Goal: Check status: Check status

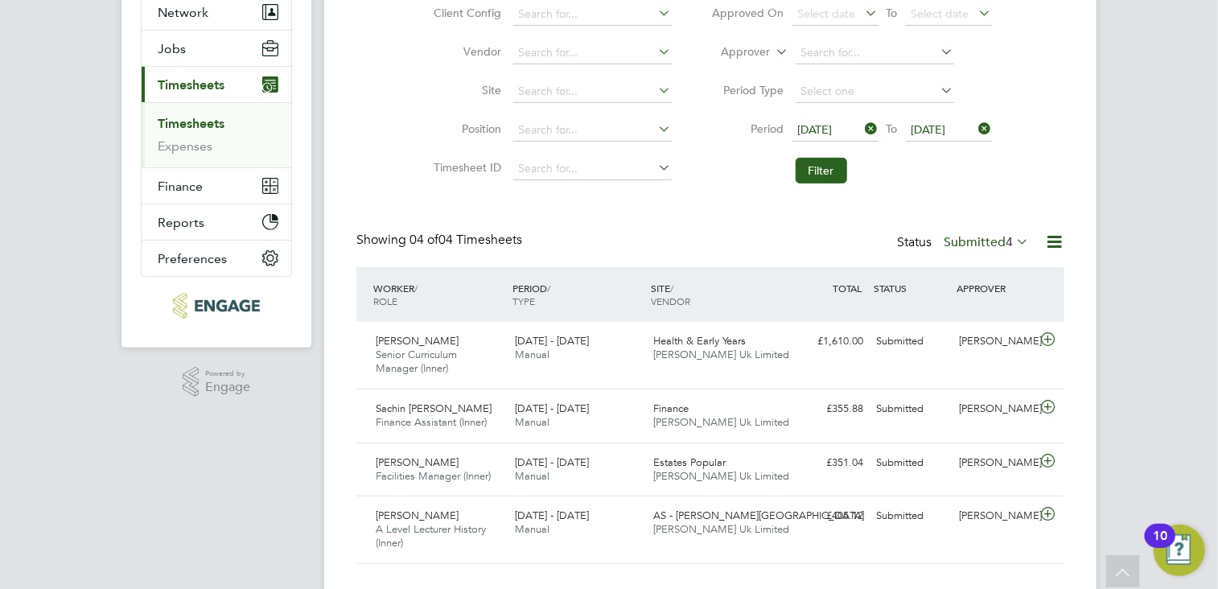
click at [833, 130] on span "[DATE]" at bounding box center [815, 129] width 35 height 14
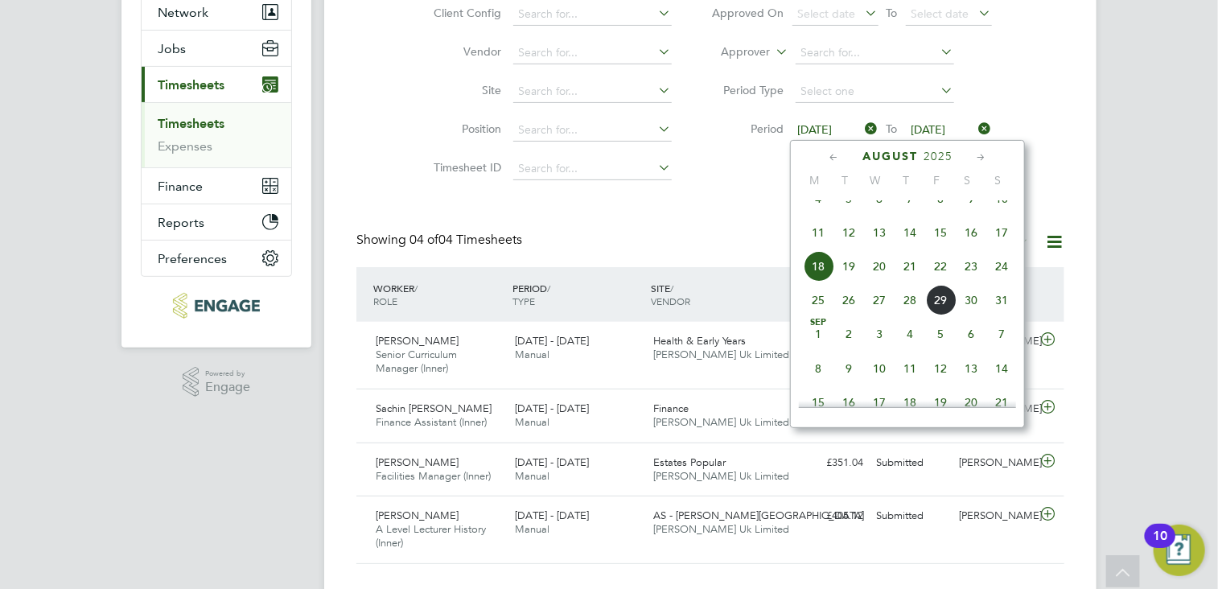
click at [834, 157] on icon at bounding box center [833, 158] width 15 height 18
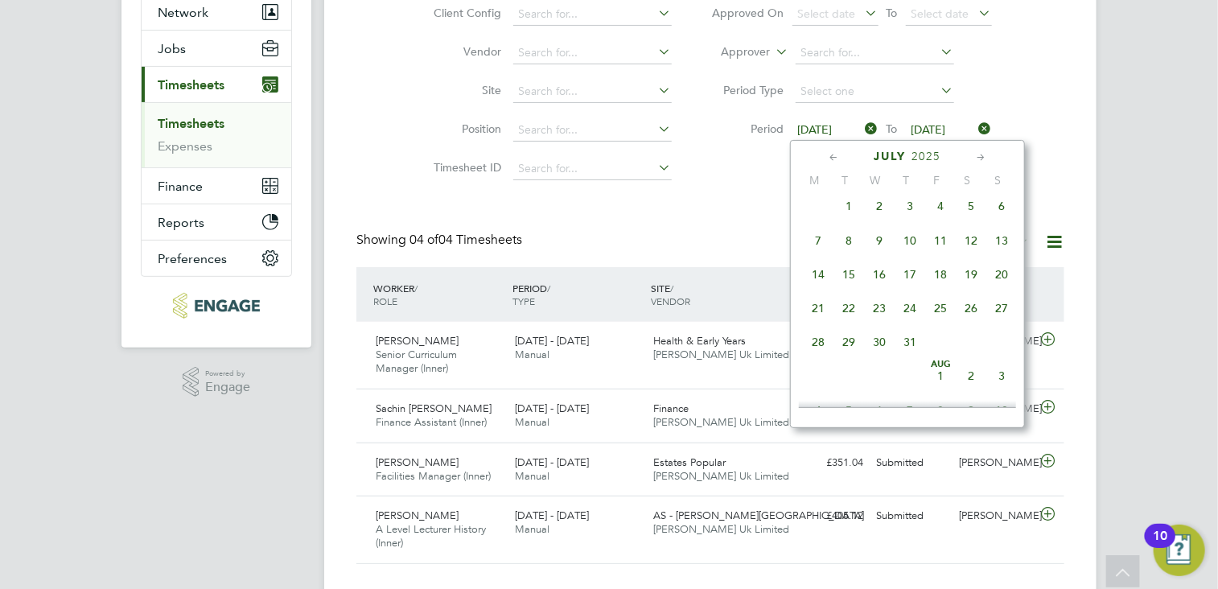
click at [834, 157] on icon at bounding box center [833, 158] width 15 height 18
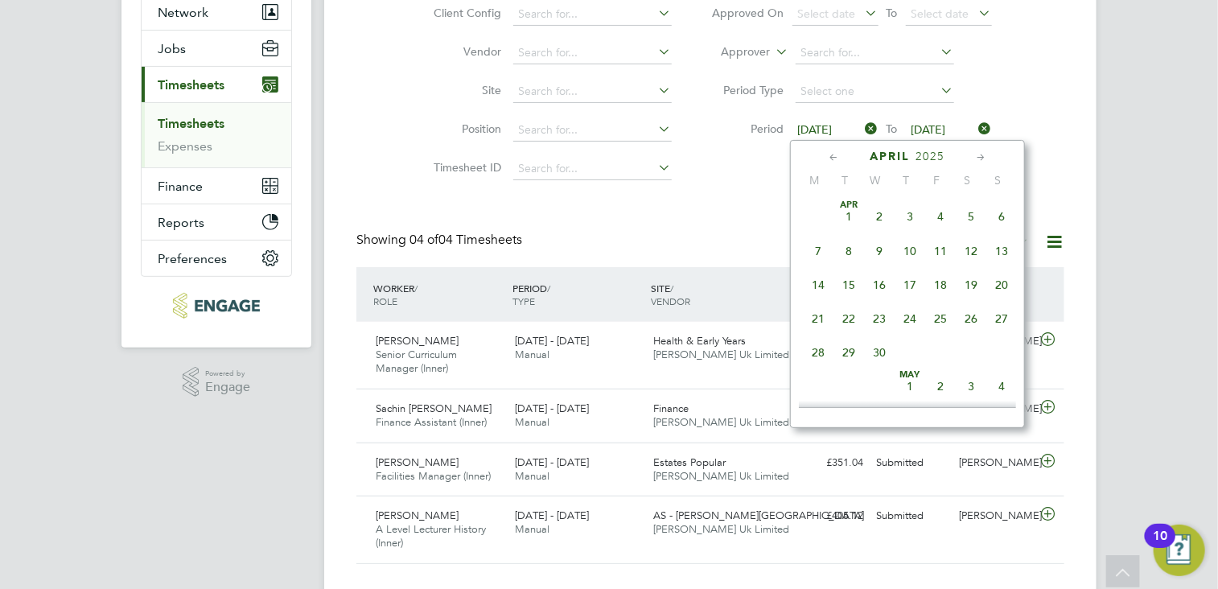
click at [834, 157] on icon at bounding box center [833, 158] width 15 height 18
click at [819, 315] on span "17" at bounding box center [818, 318] width 31 height 31
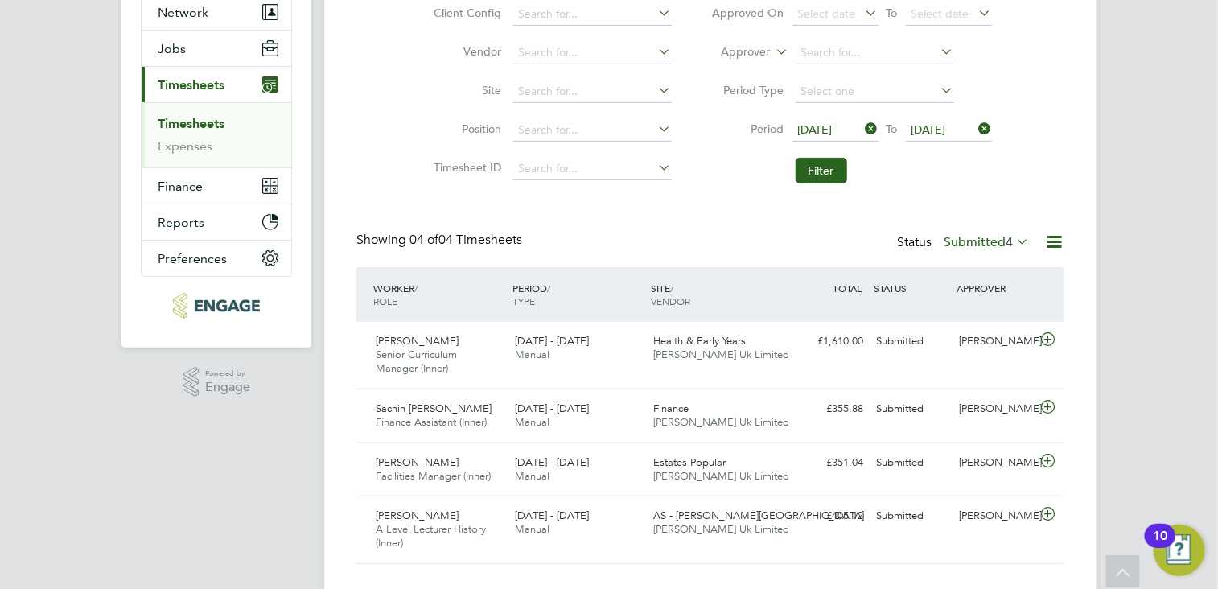
click at [946, 126] on span "[DATE]" at bounding box center [929, 129] width 35 height 14
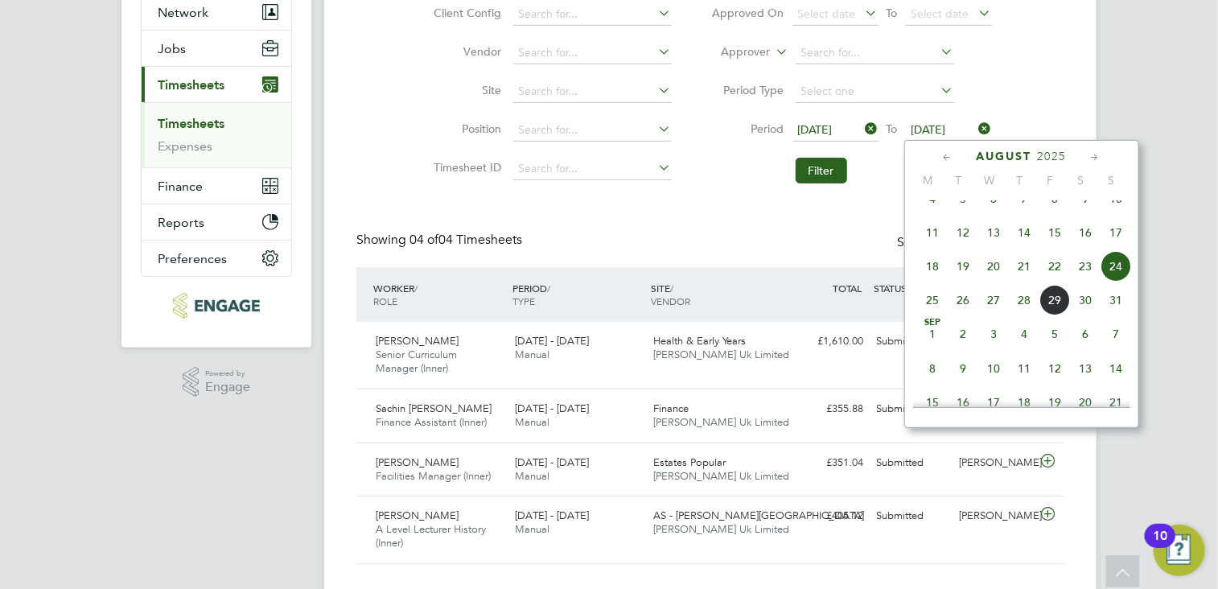
click at [948, 159] on icon at bounding box center [948, 158] width 15 height 18
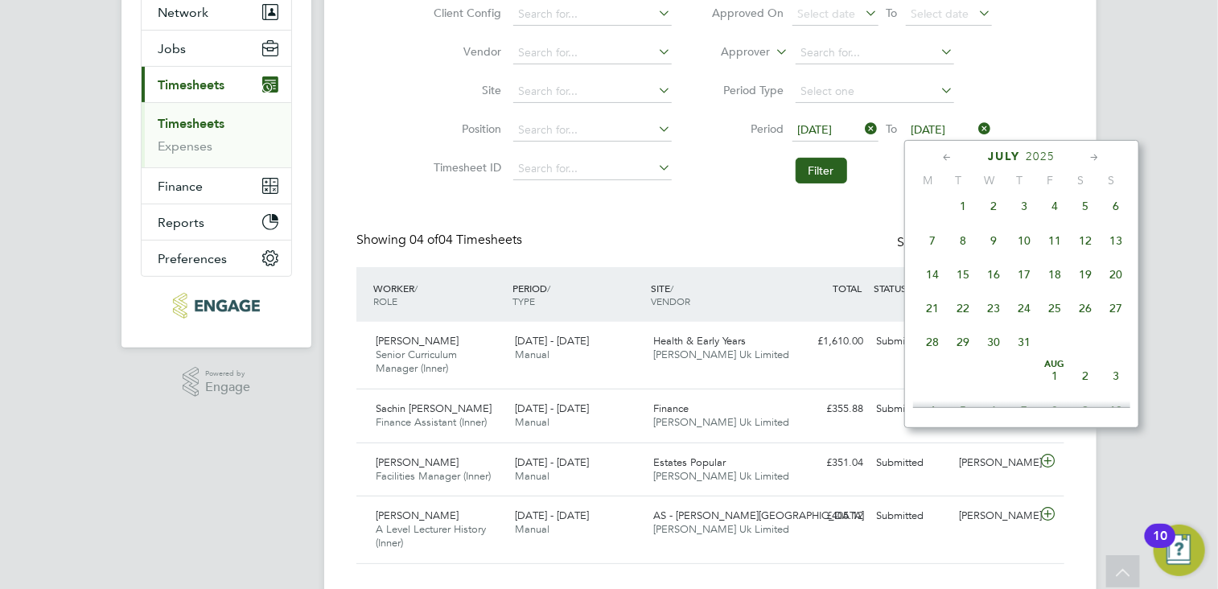
click at [948, 159] on icon at bounding box center [948, 158] width 15 height 18
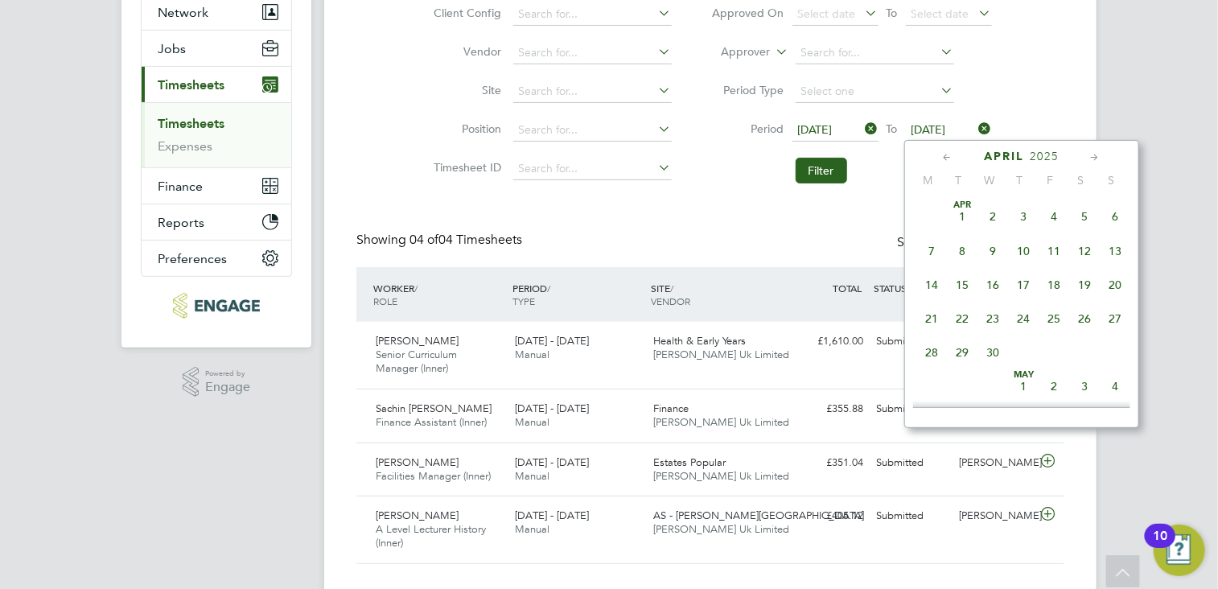
click at [948, 159] on icon at bounding box center [948, 158] width 15 height 18
click at [1116, 319] on span "23" at bounding box center [1116, 318] width 31 height 31
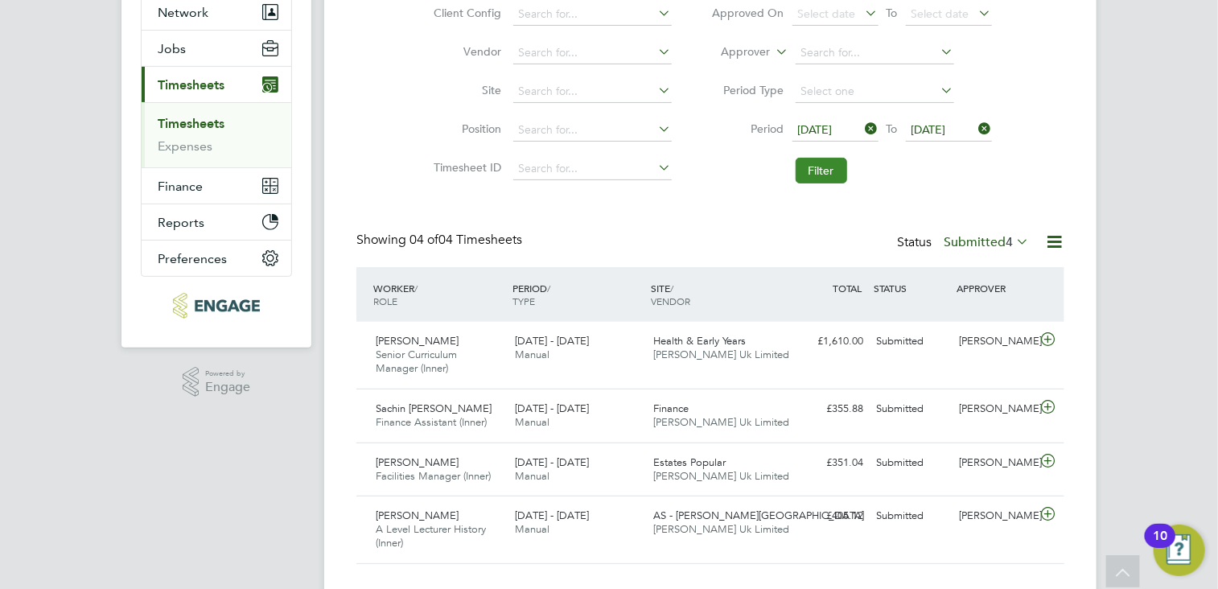
click at [821, 173] on button "Filter" at bounding box center [821, 171] width 51 height 26
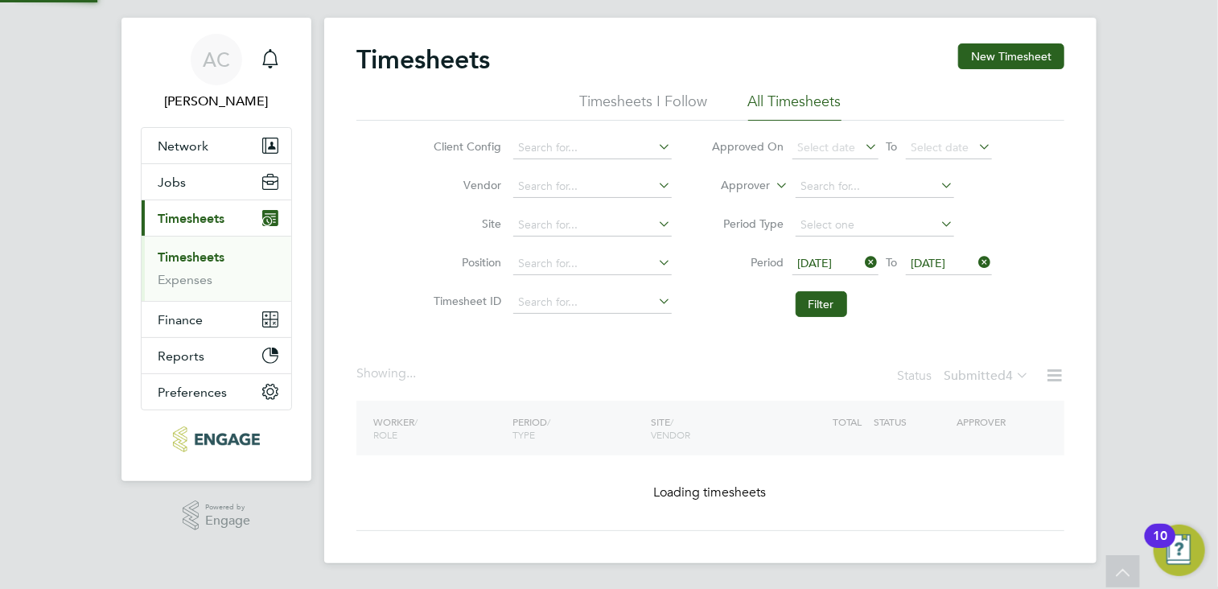
scroll to position [27, 0]
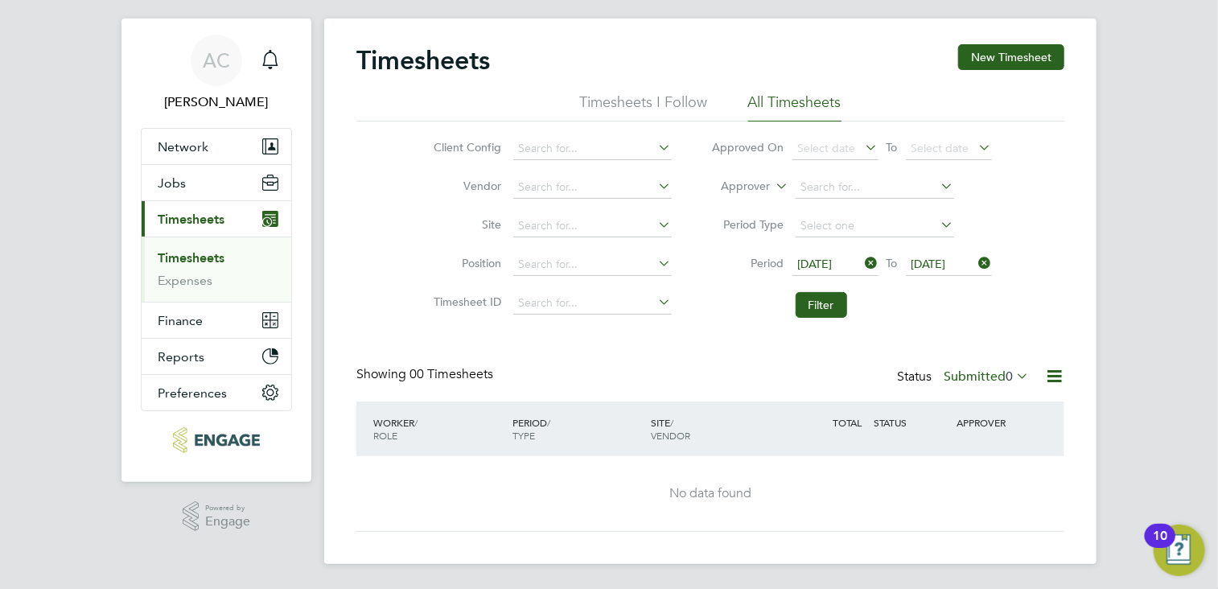
click at [1012, 369] on span "0" at bounding box center [1009, 377] width 7 height 16
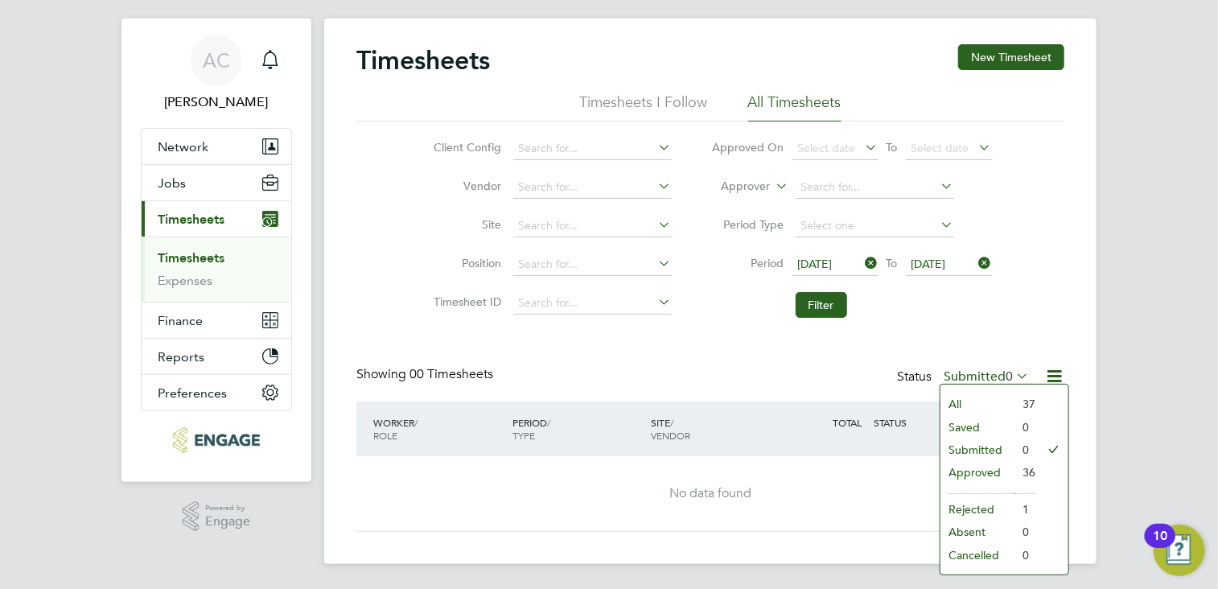
click at [985, 398] on li "All" at bounding box center [978, 404] width 74 height 23
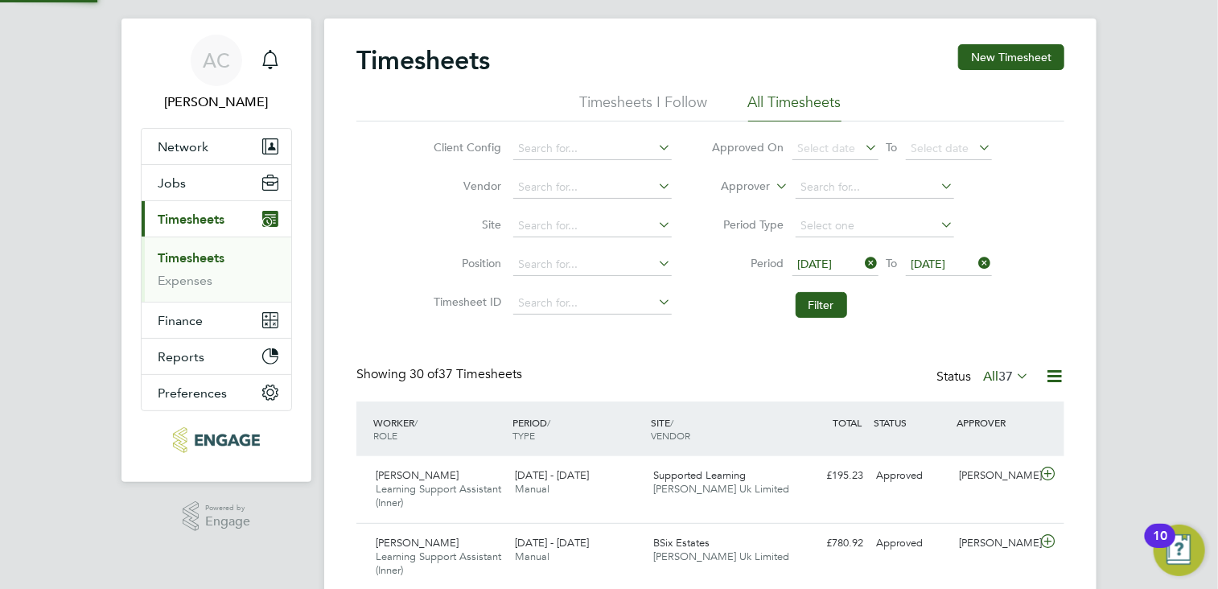
scroll to position [40, 140]
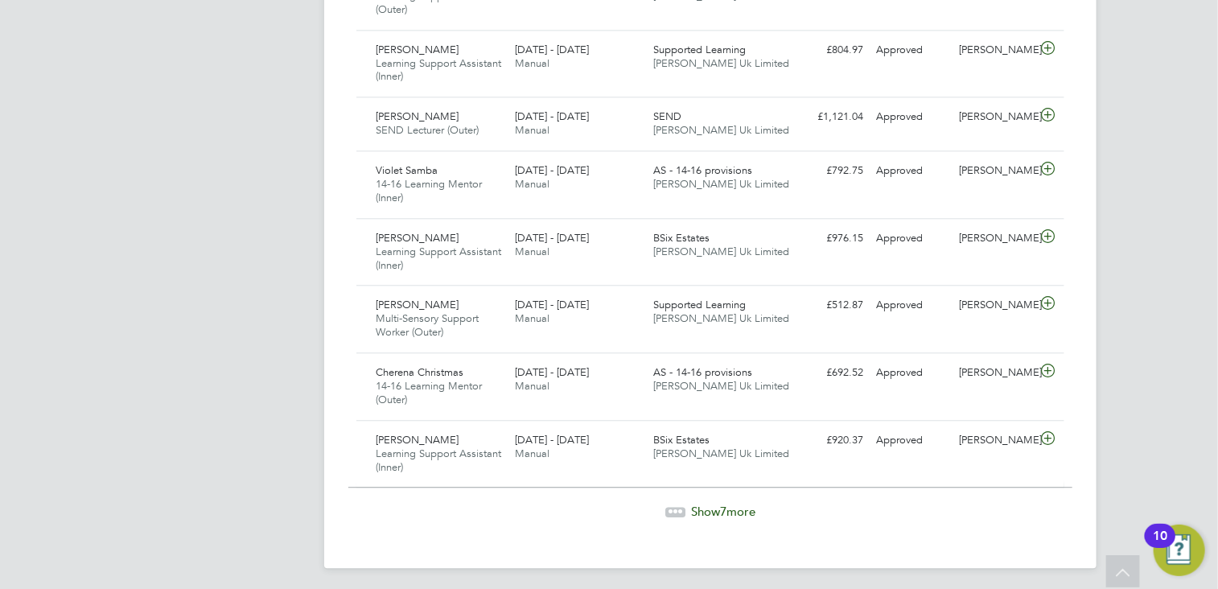
click at [674, 508] on icon at bounding box center [676, 509] width 5 height 5
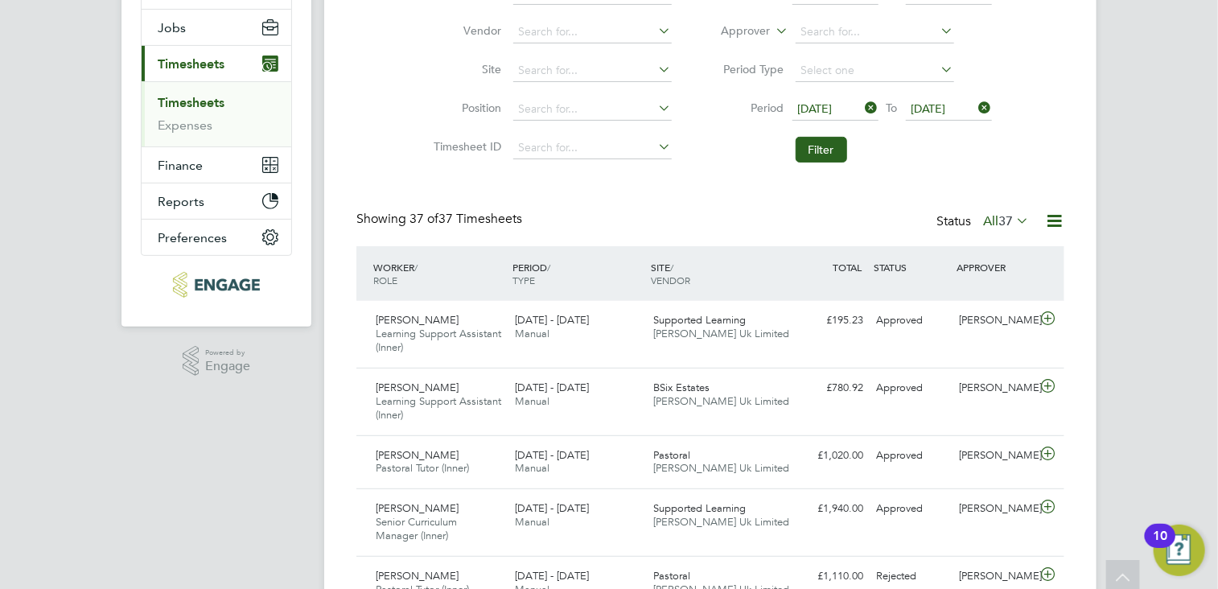
scroll to position [0, 0]
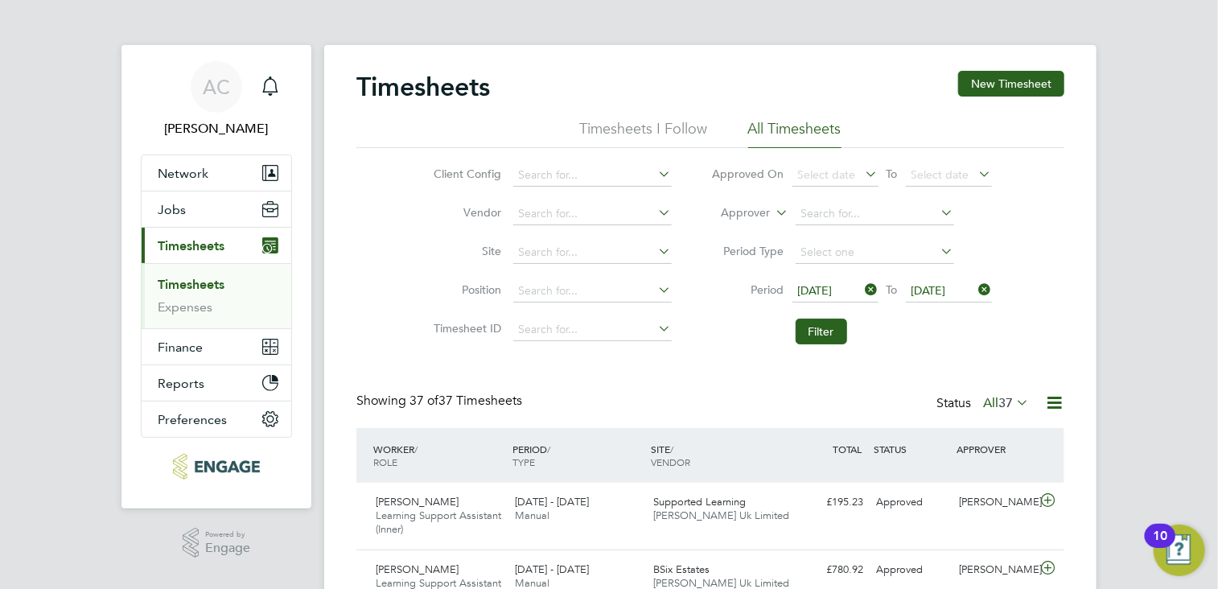
click at [815, 292] on span "[DATE]" at bounding box center [815, 290] width 35 height 14
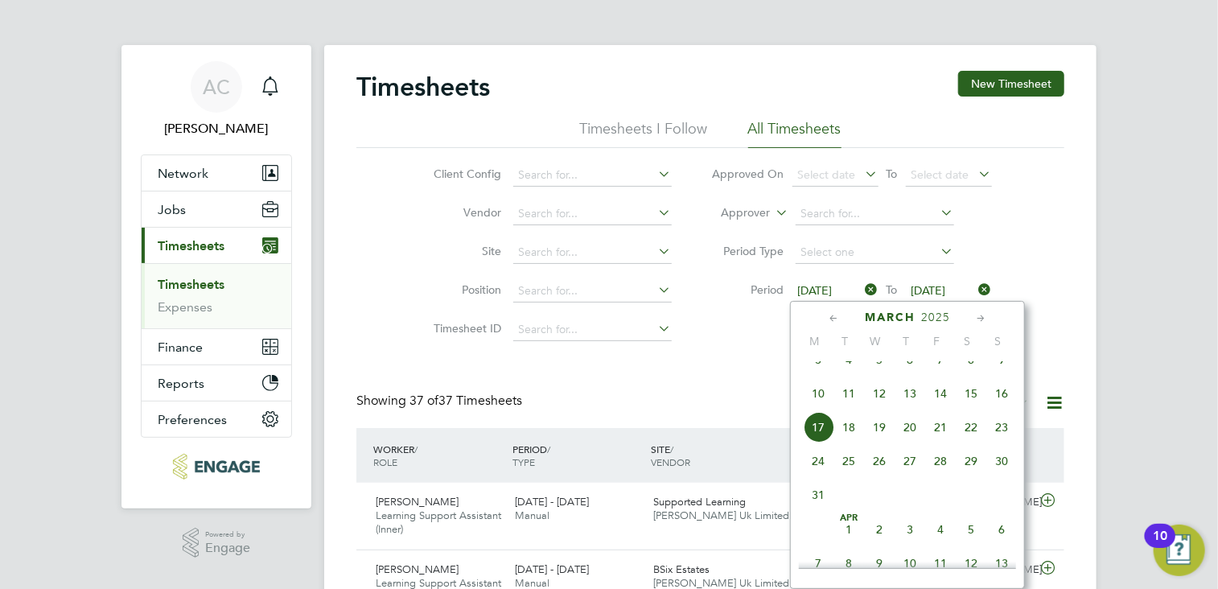
click at [818, 405] on span "10" at bounding box center [818, 393] width 31 height 31
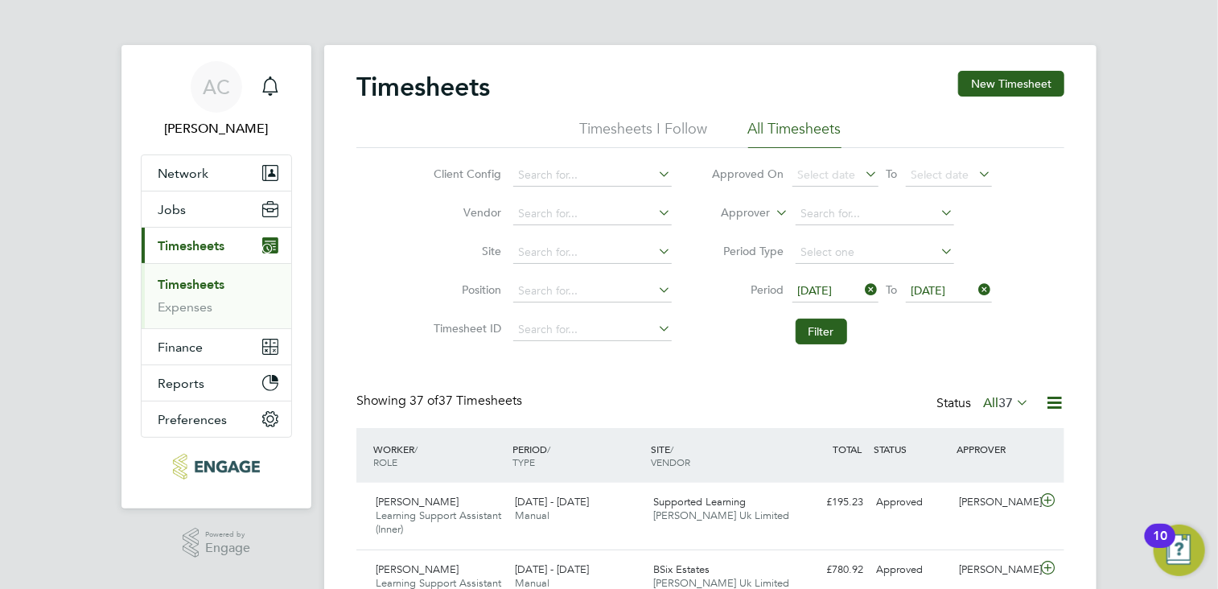
click at [942, 285] on span "[DATE]" at bounding box center [929, 290] width 35 height 14
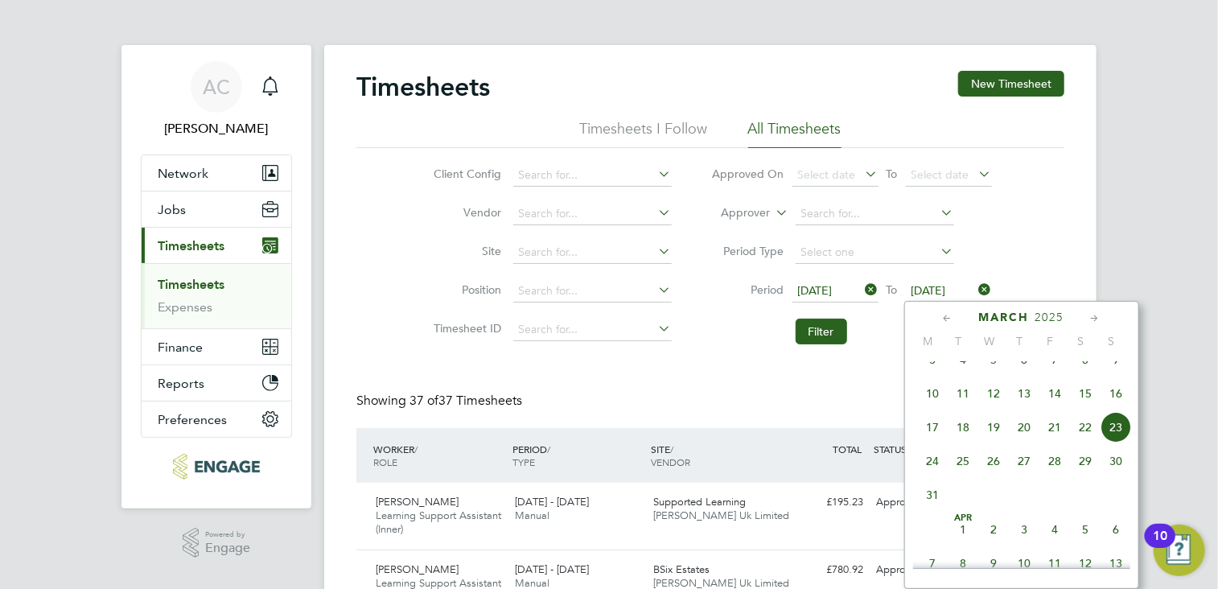
click at [1111, 405] on span "16" at bounding box center [1116, 393] width 31 height 31
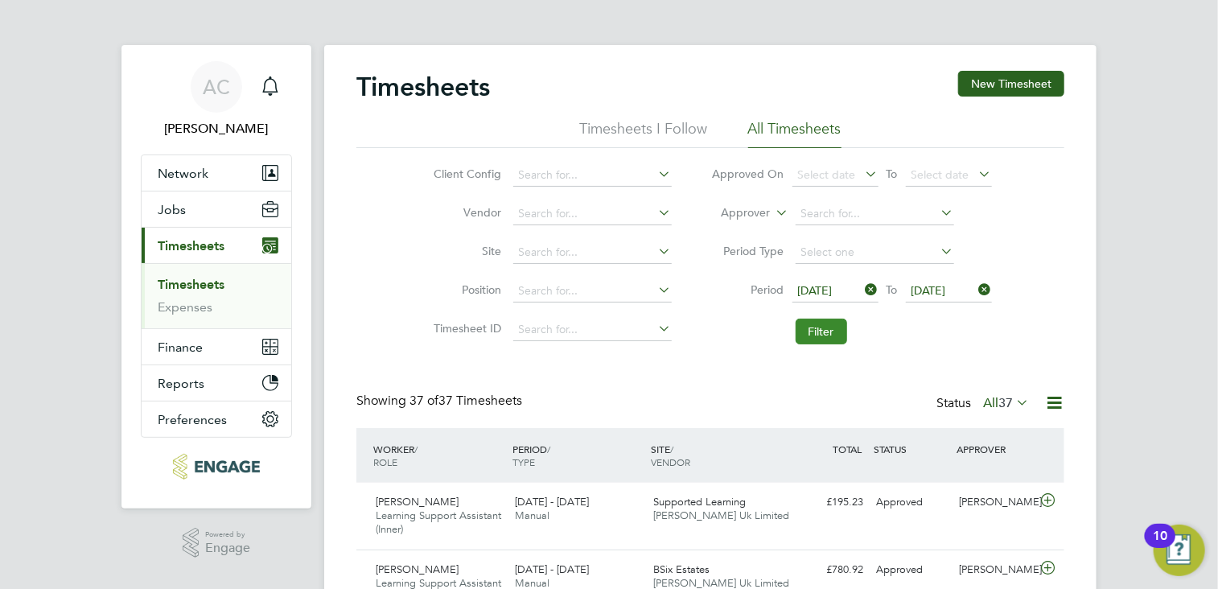
click at [821, 323] on button "Filter" at bounding box center [821, 332] width 51 height 26
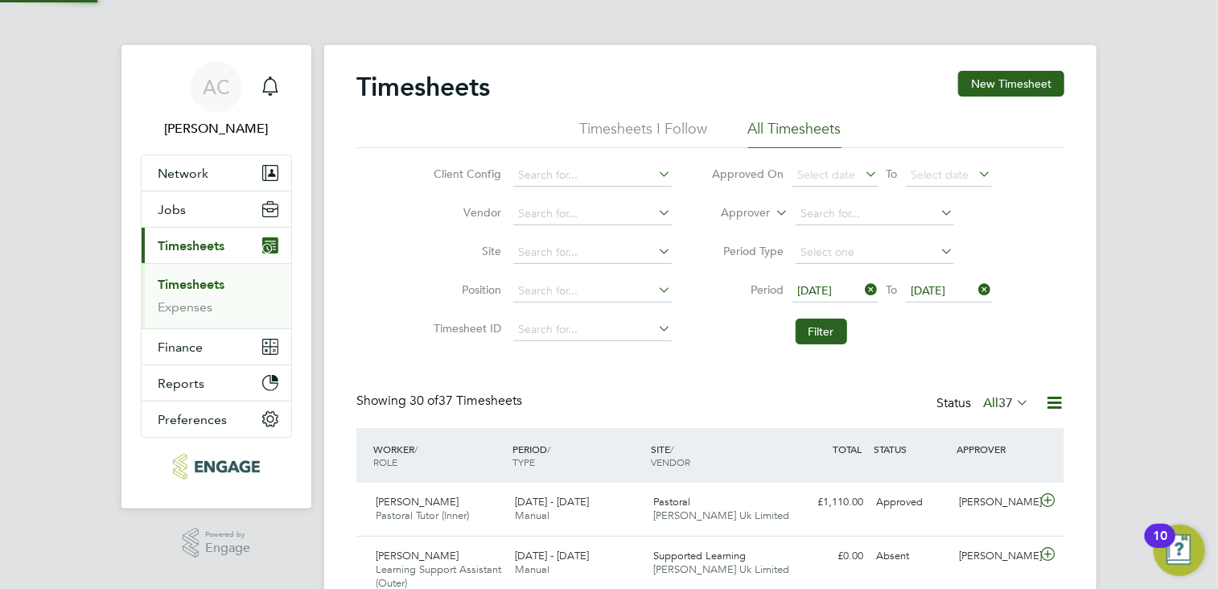
scroll to position [54, 140]
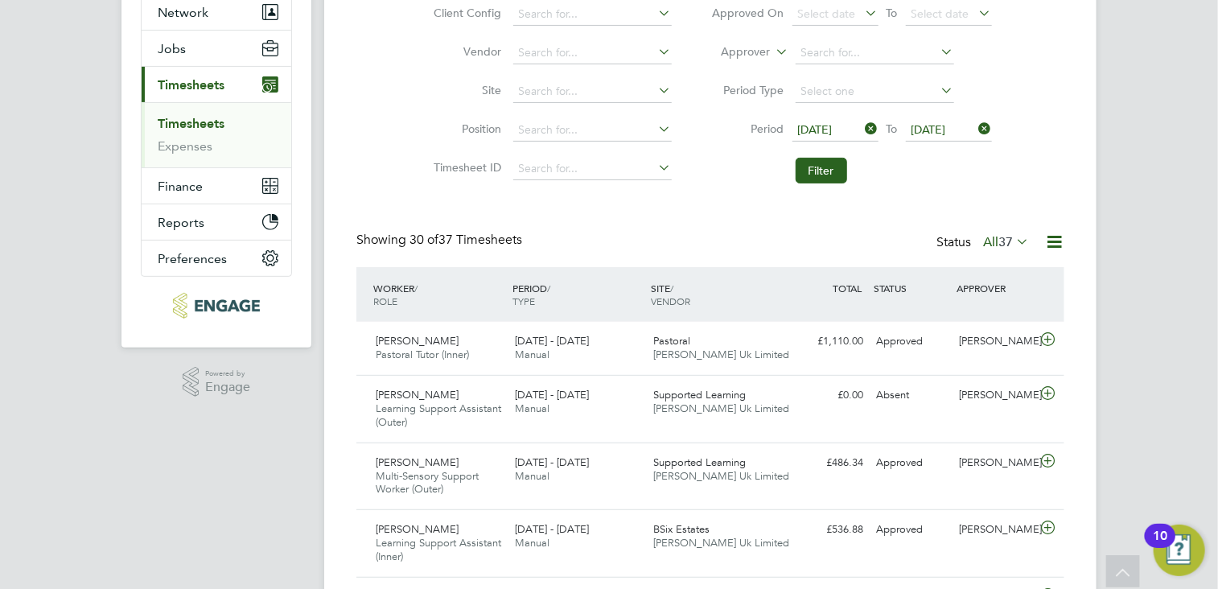
click at [820, 329] on div "£1,110.00 Approved" at bounding box center [828, 341] width 84 height 27
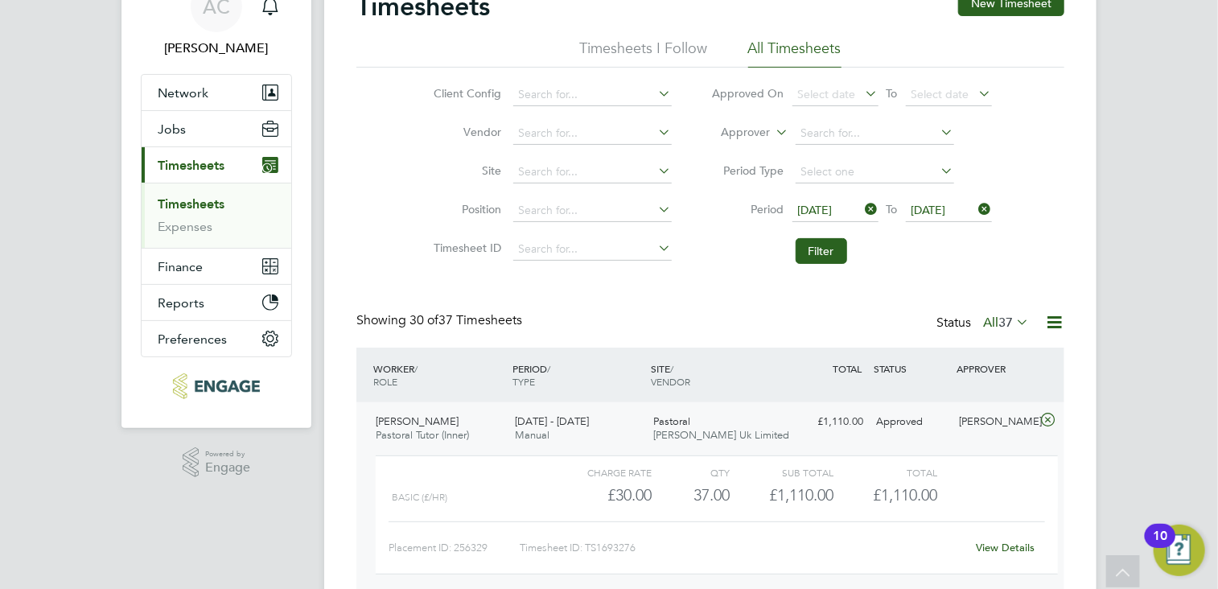
click at [1046, 420] on icon at bounding box center [1048, 420] width 20 height 13
